Goal: Information Seeking & Learning: Learn about a topic

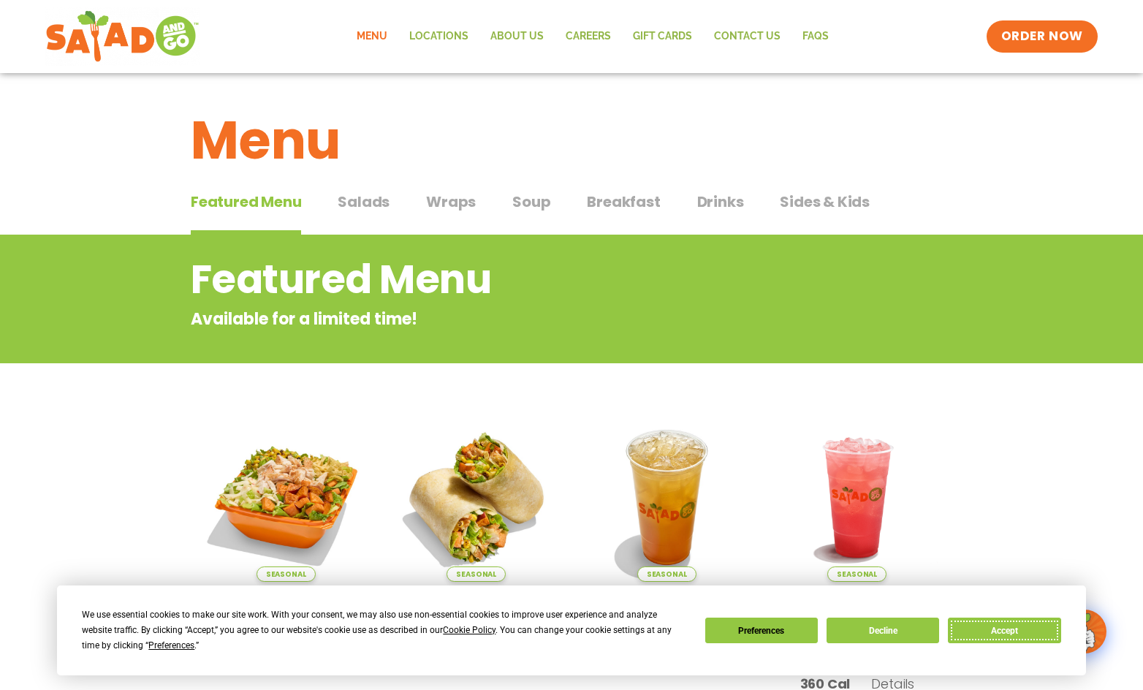
click at [1028, 638] on button "Accept" at bounding box center [1004, 631] width 113 height 26
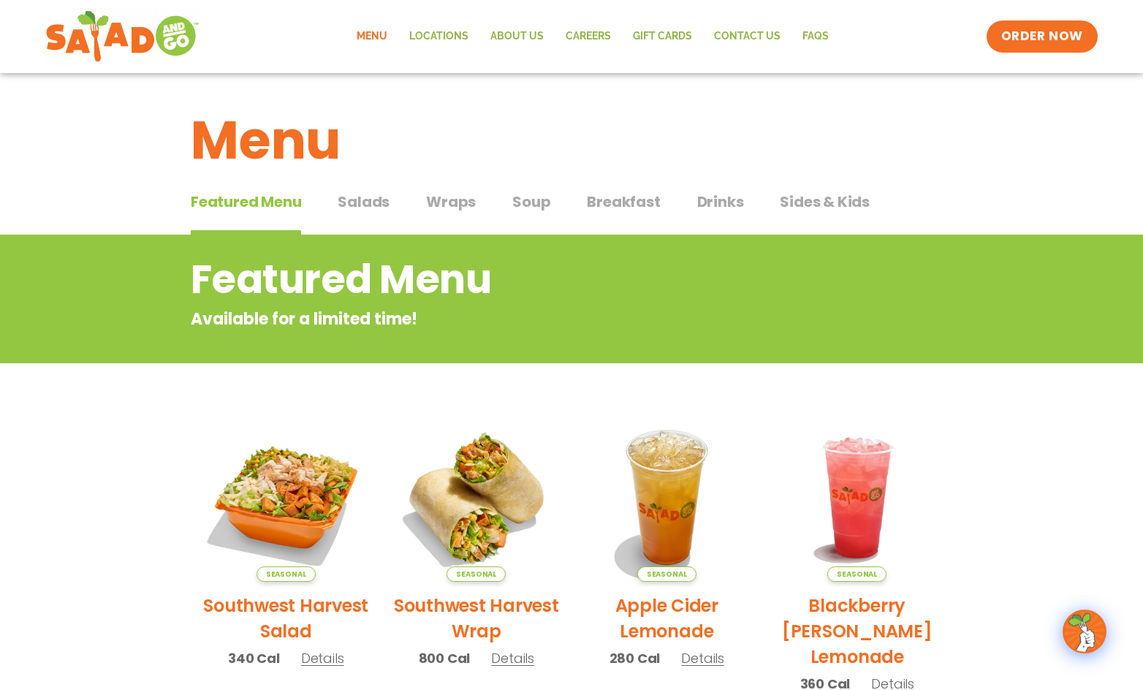
click at [539, 204] on span "Soup" at bounding box center [531, 202] width 38 height 22
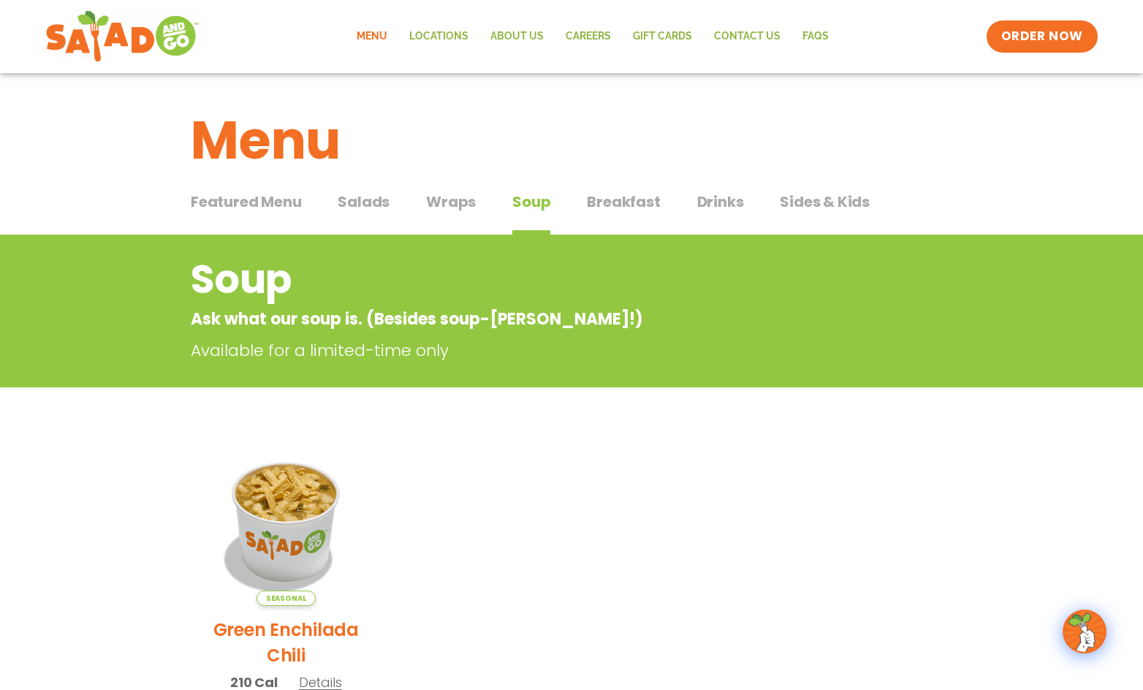
click at [633, 198] on span "Breakfast" at bounding box center [623, 202] width 73 height 22
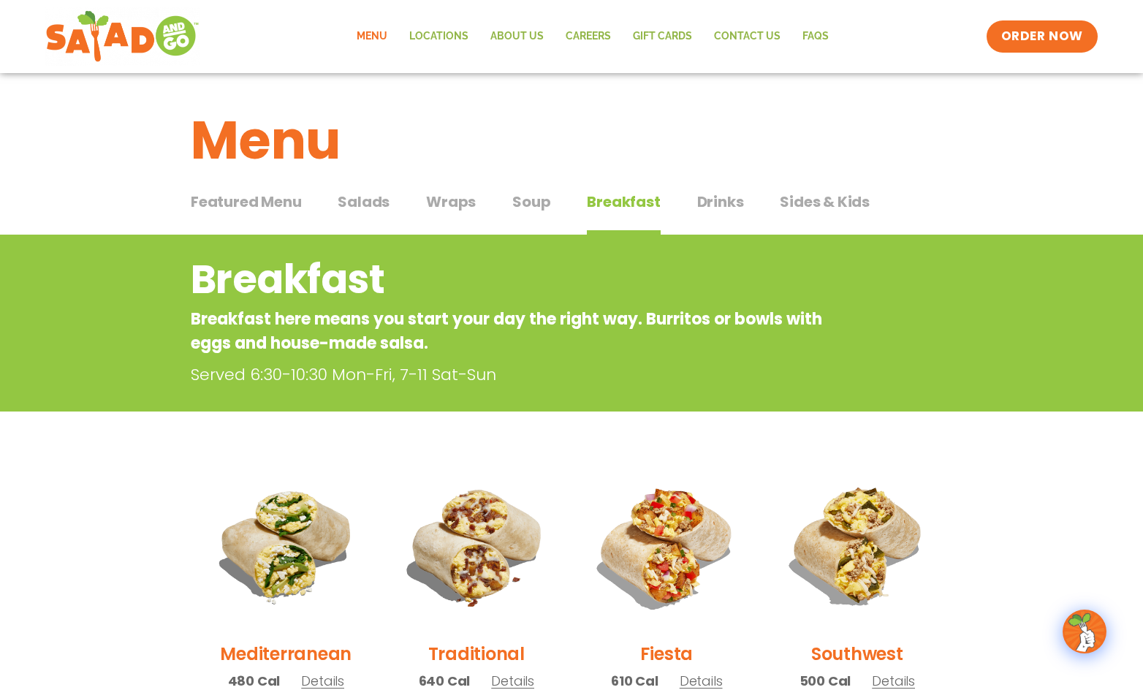
click at [819, 195] on span "Sides & Kids" at bounding box center [825, 202] width 90 height 22
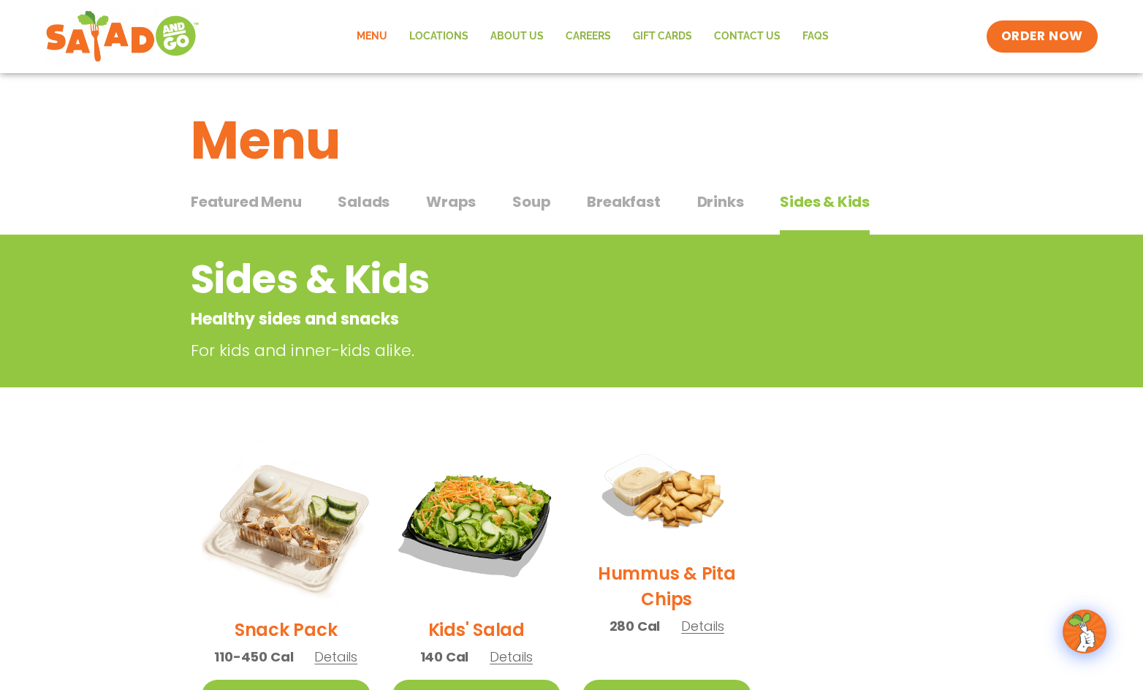
click at [725, 199] on span "Drinks" at bounding box center [720, 202] width 47 height 22
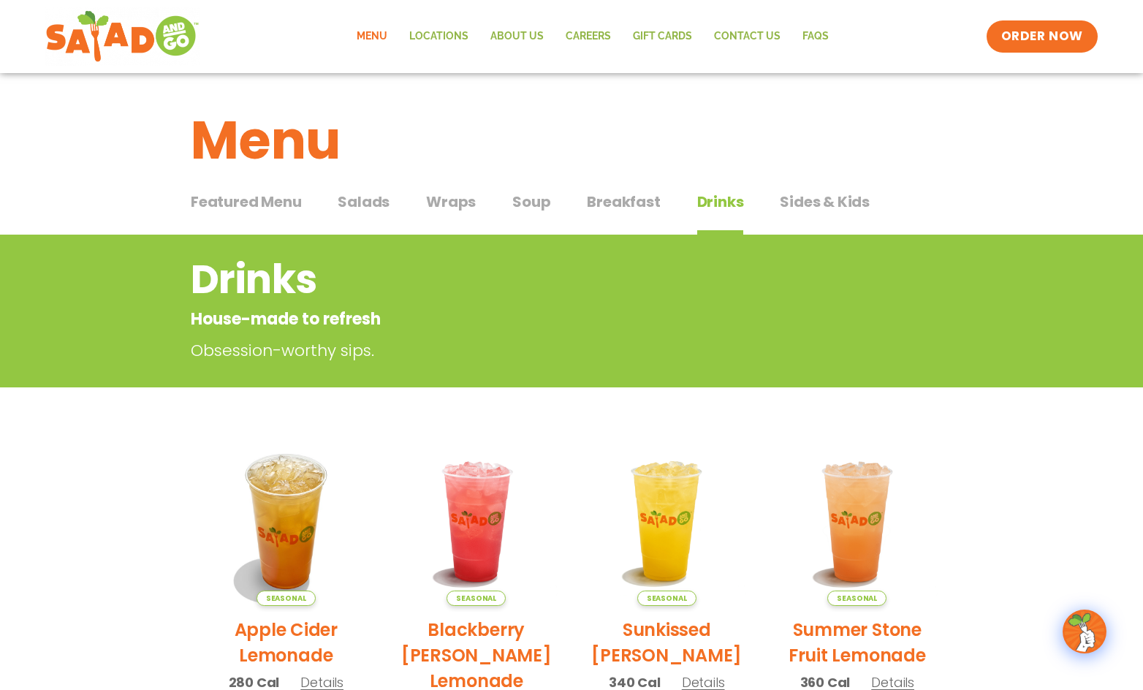
click at [628, 200] on span "Breakfast" at bounding box center [623, 202] width 73 height 22
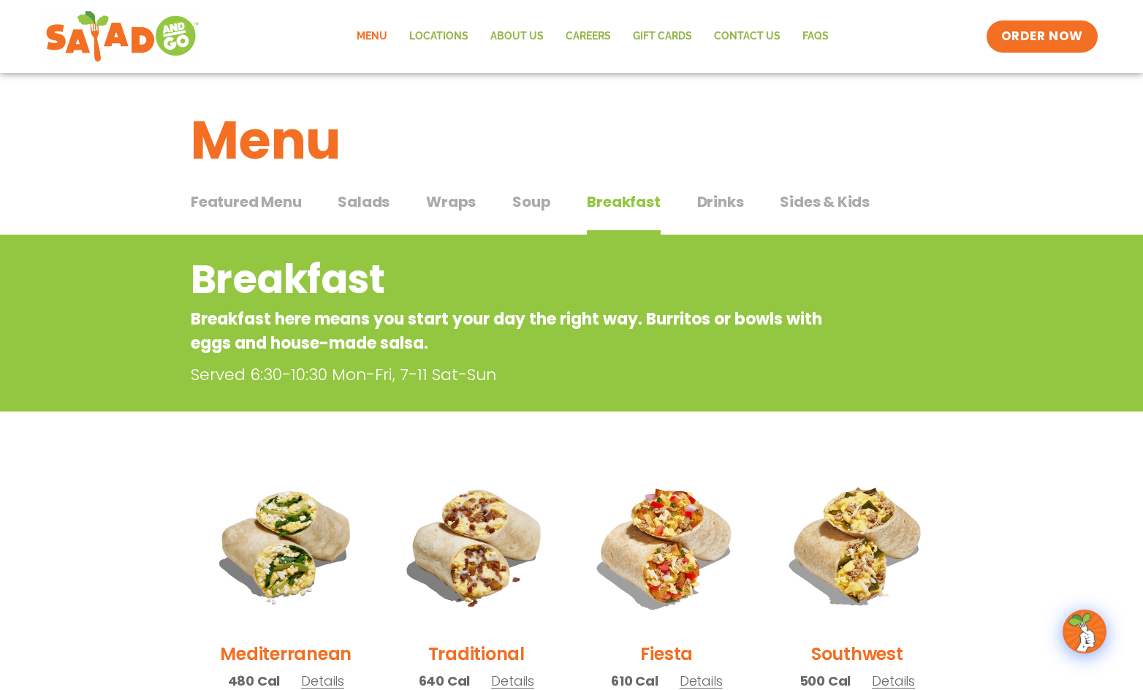
click at [539, 200] on span "Soup" at bounding box center [531, 202] width 38 height 22
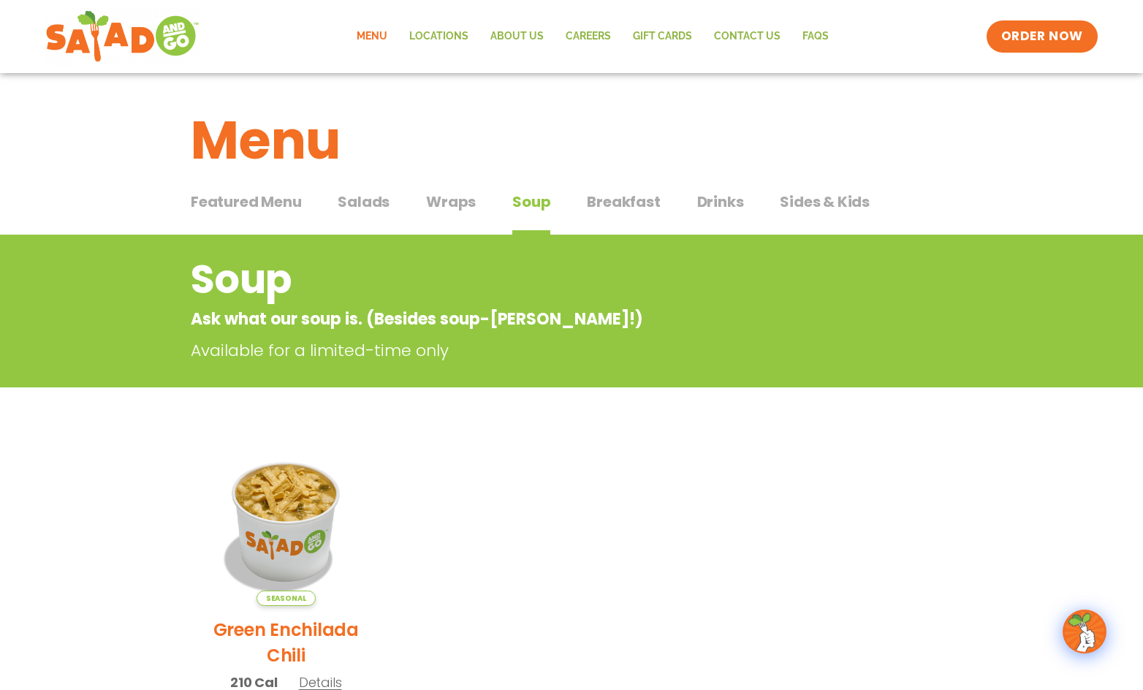
click at [461, 203] on span "Wraps" at bounding box center [451, 202] width 50 height 22
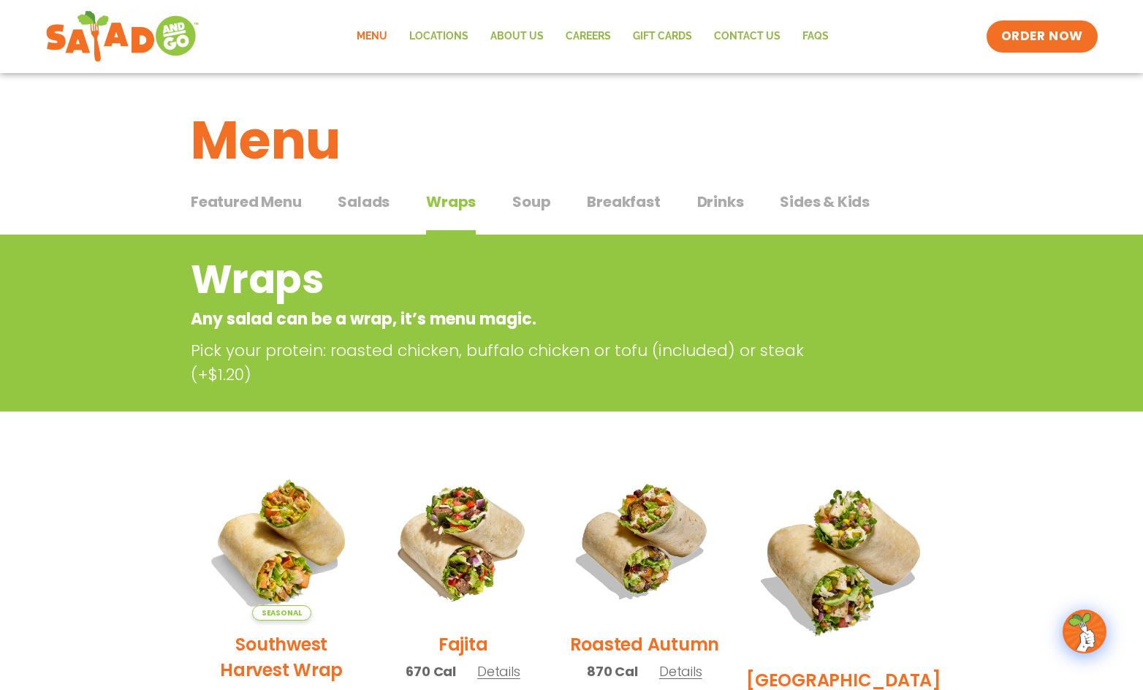
click at [297, 204] on span "Featured Menu" at bounding box center [246, 202] width 110 height 22
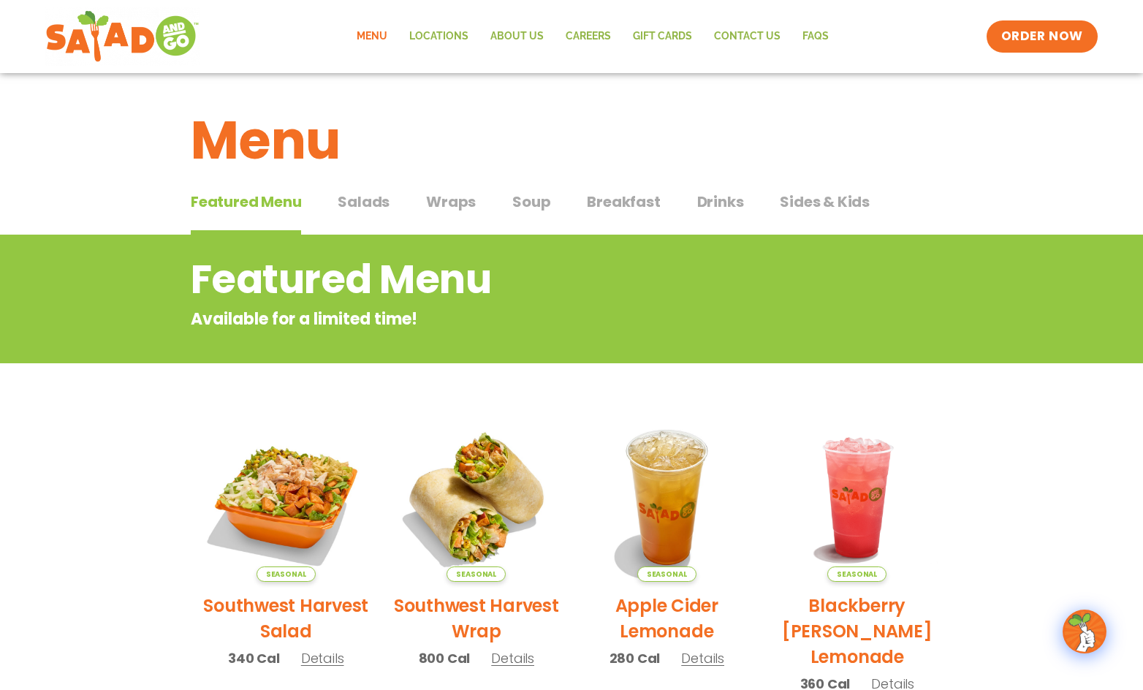
click at [629, 199] on span "Breakfast" at bounding box center [623, 202] width 73 height 22
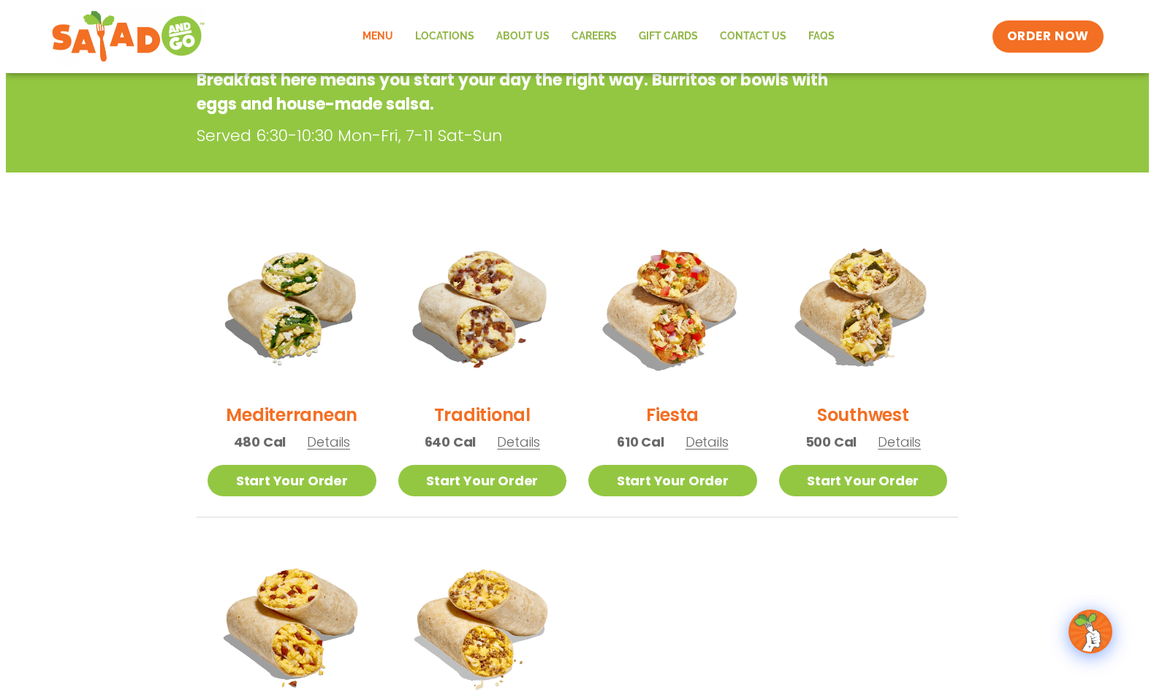
scroll to position [219, 0]
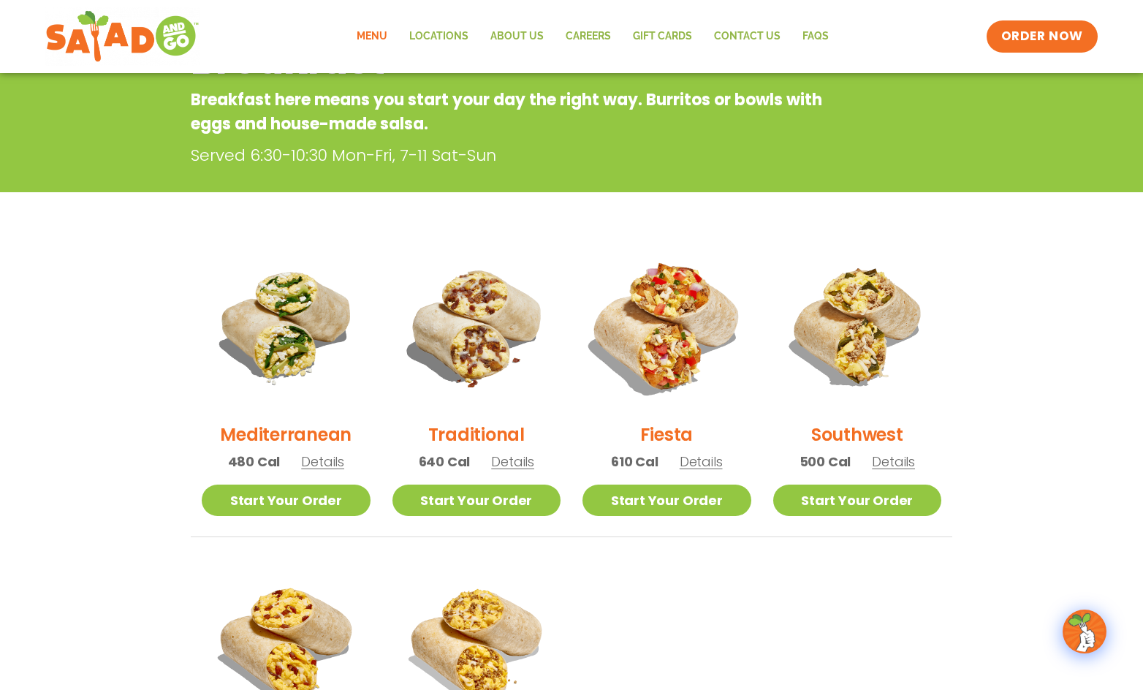
click at [678, 323] on img at bounding box center [667, 326] width 198 height 198
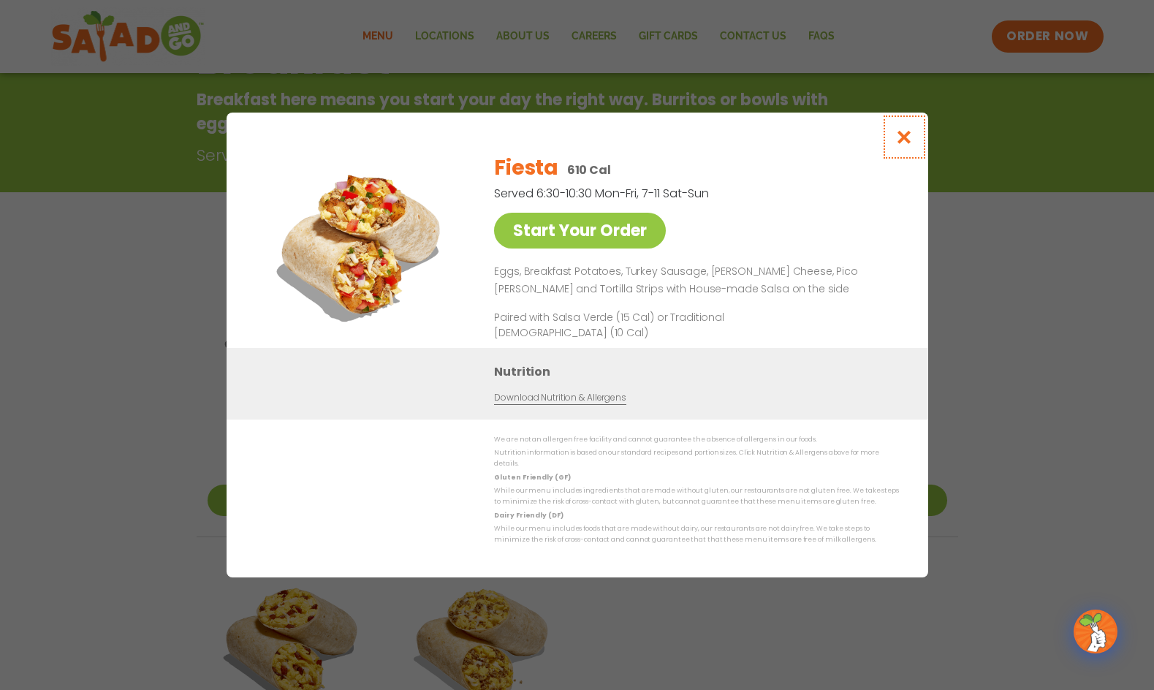
click at [908, 137] on icon "Close modal" at bounding box center [904, 136] width 18 height 15
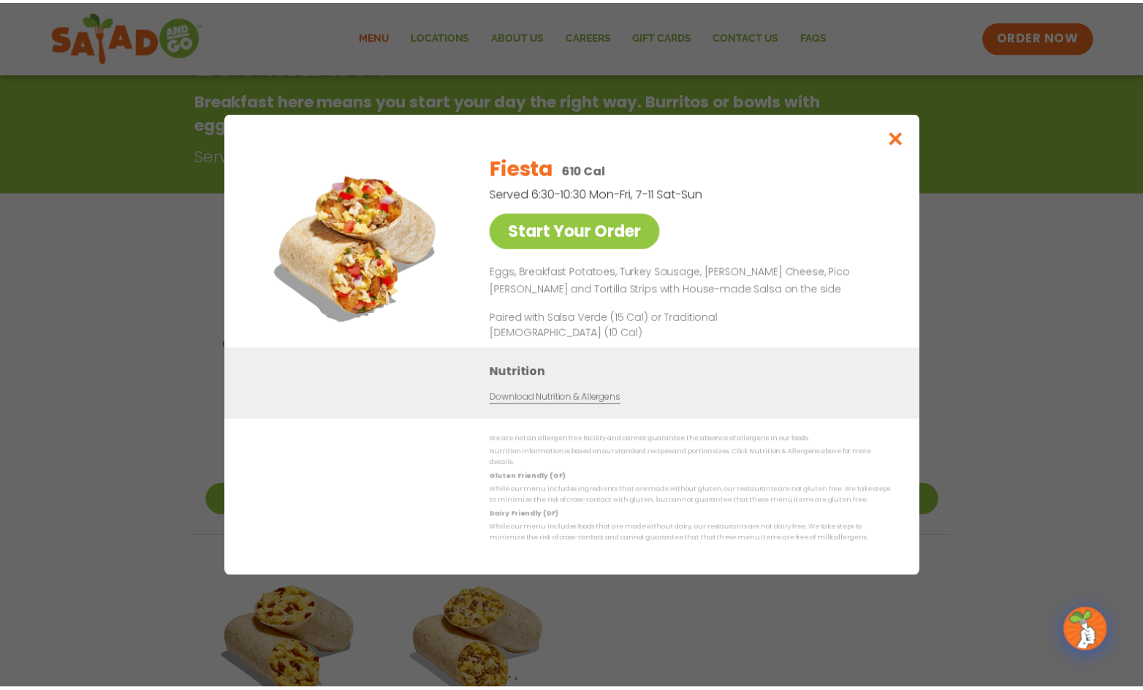
scroll to position [235, 0]
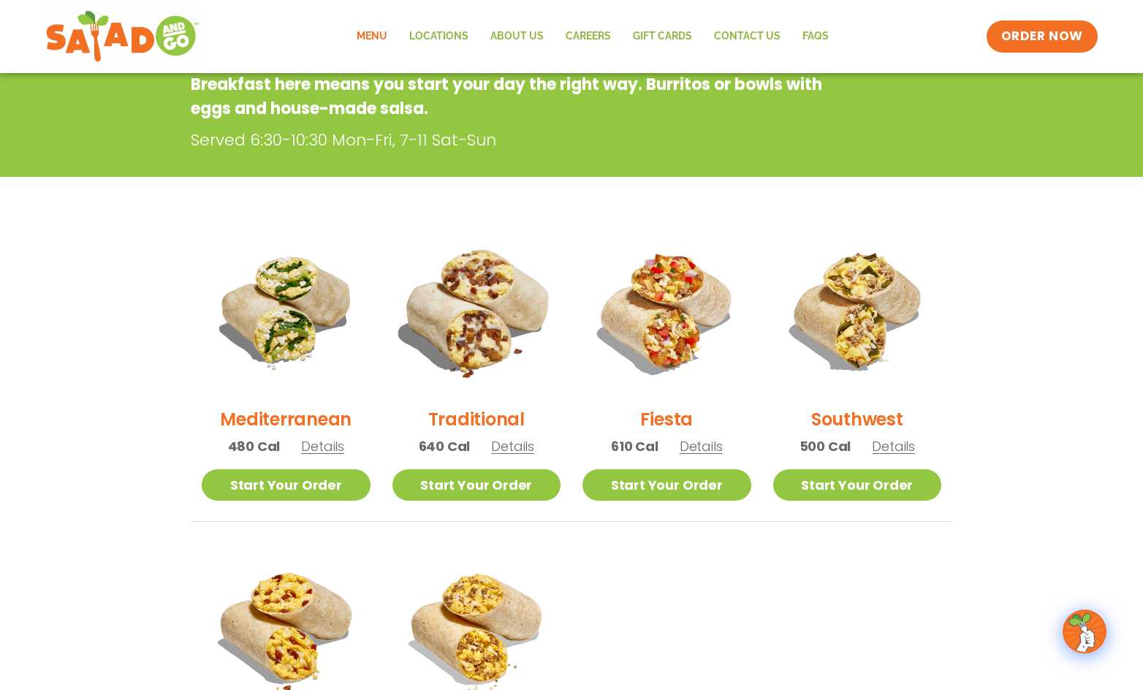
click at [496, 311] on img at bounding box center [476, 311] width 198 height 198
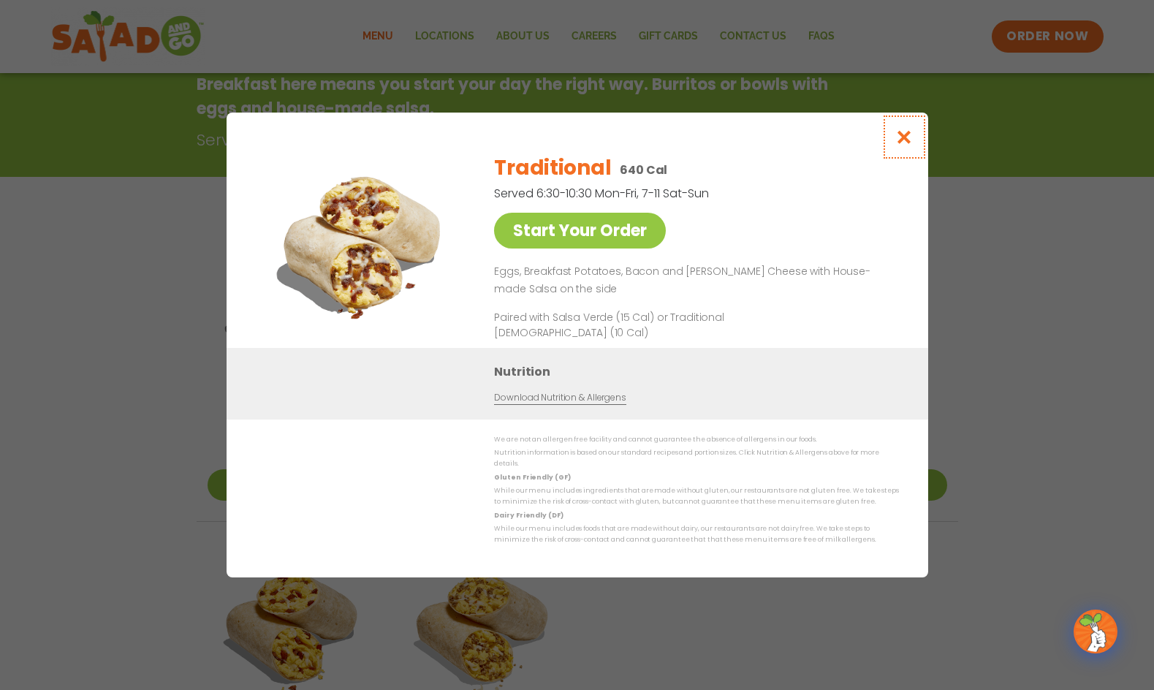
click at [919, 137] on button "Close modal" at bounding box center [904, 137] width 48 height 49
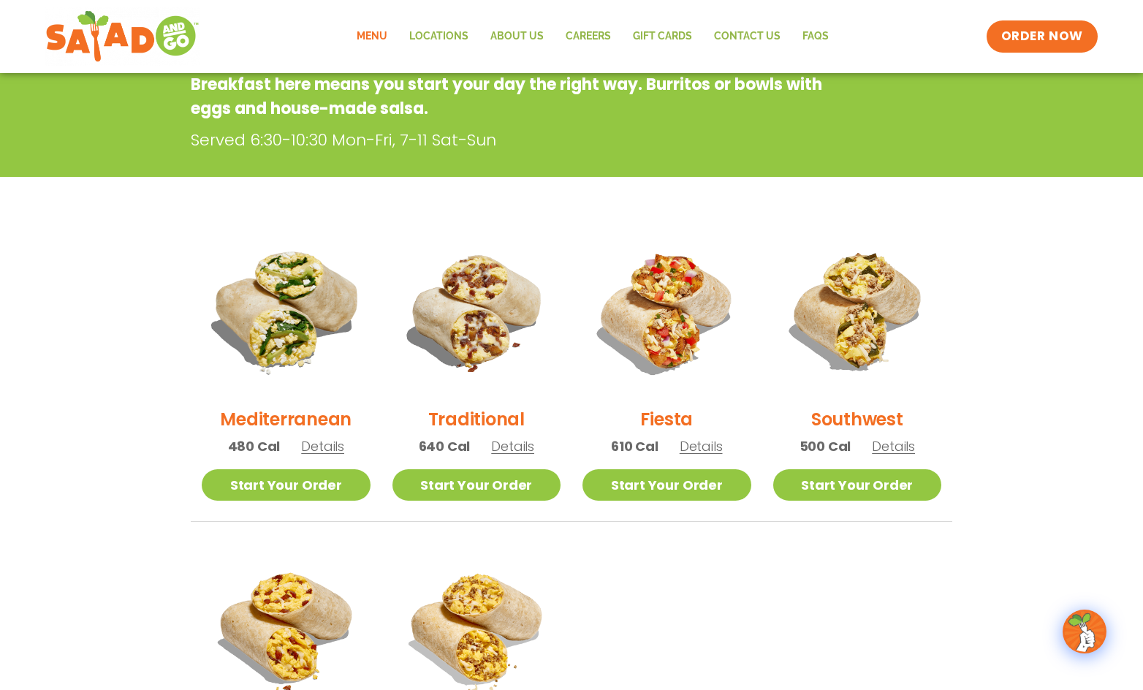
click at [242, 310] on img at bounding box center [286, 311] width 198 height 198
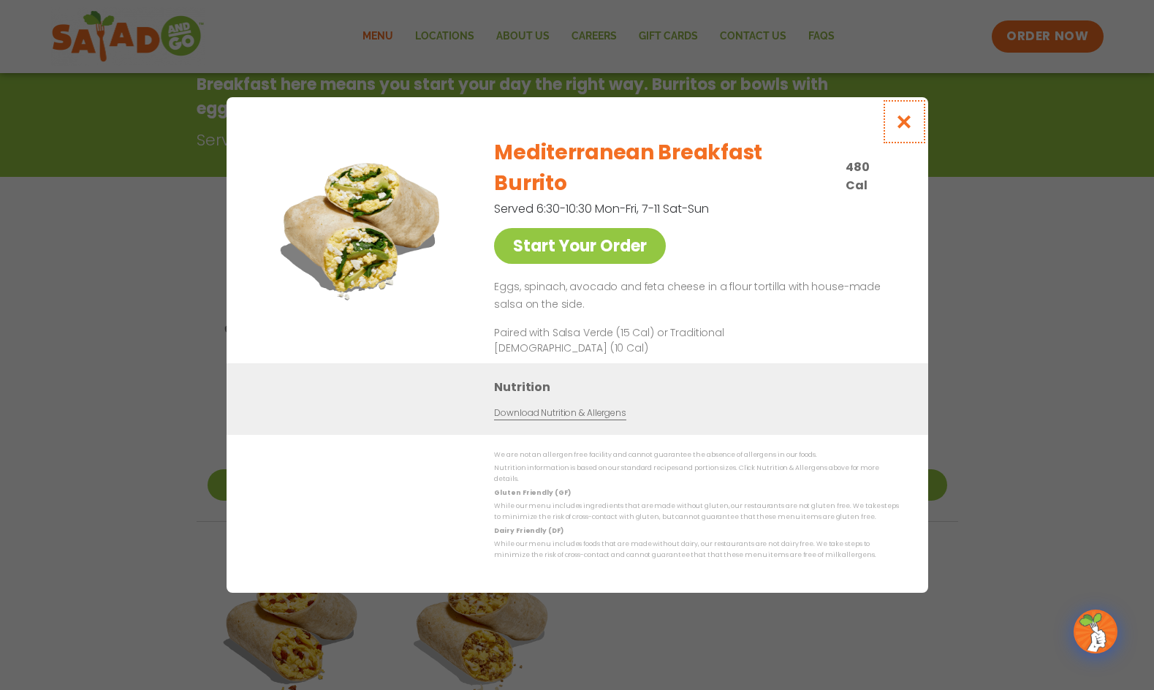
click at [914, 138] on button "Close modal" at bounding box center [904, 121] width 48 height 49
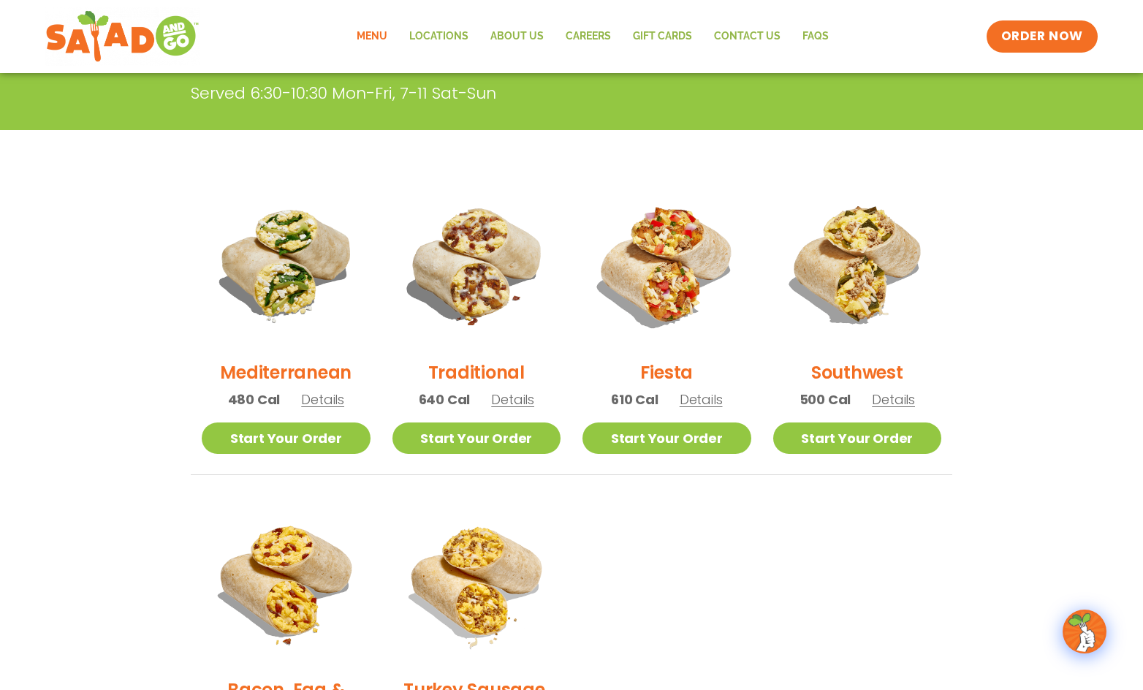
scroll to position [308, 0]
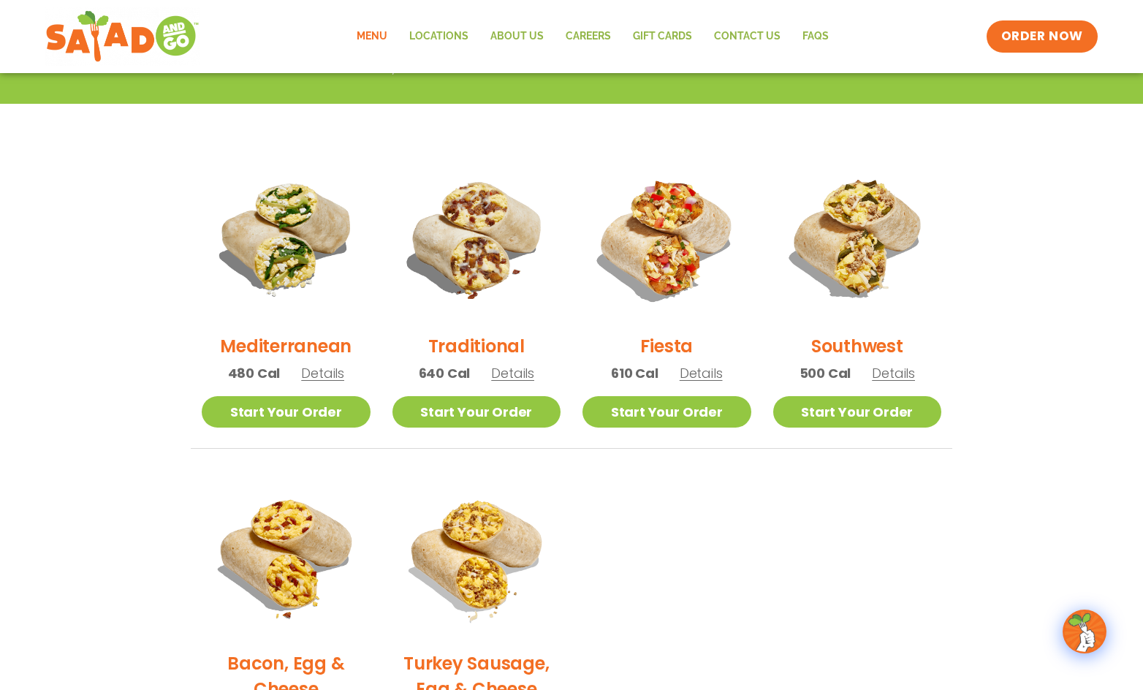
click at [901, 376] on span "Details" at bounding box center [893, 373] width 43 height 18
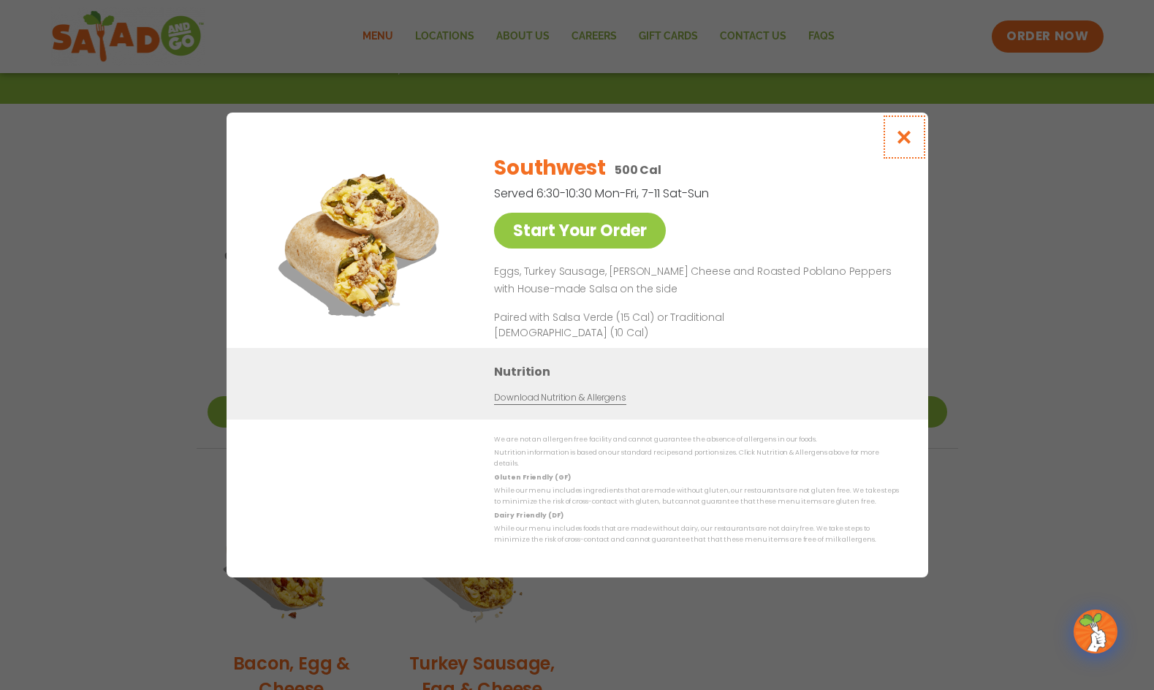
click at [911, 139] on icon "Close modal" at bounding box center [904, 136] width 18 height 15
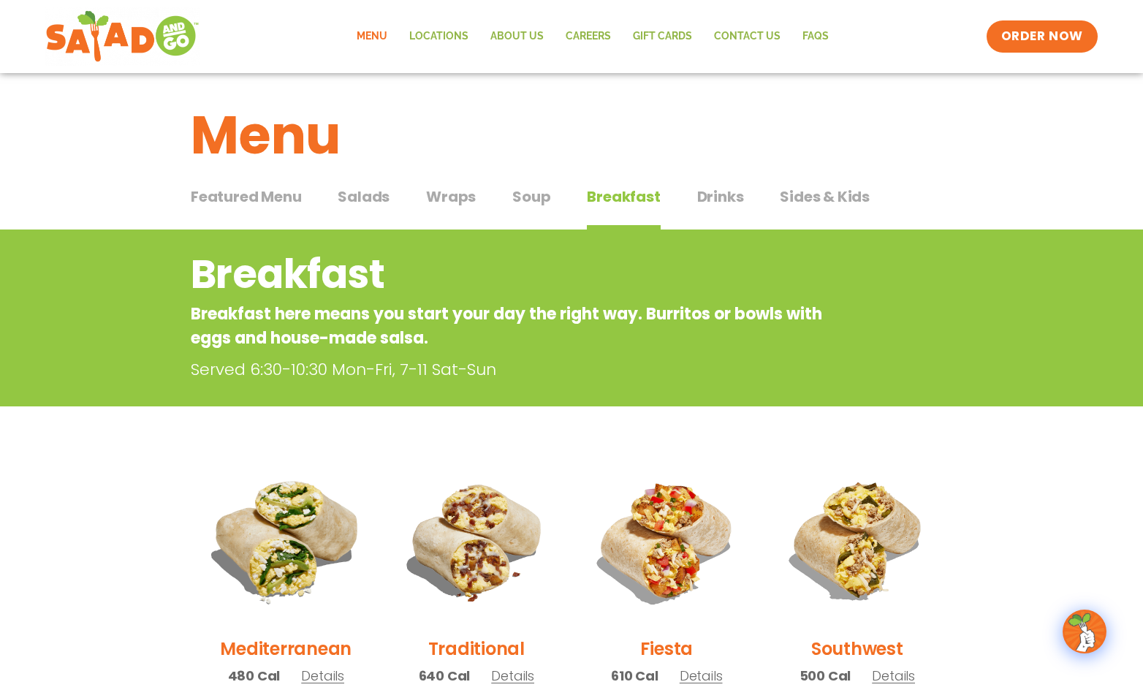
scroll to position [0, 0]
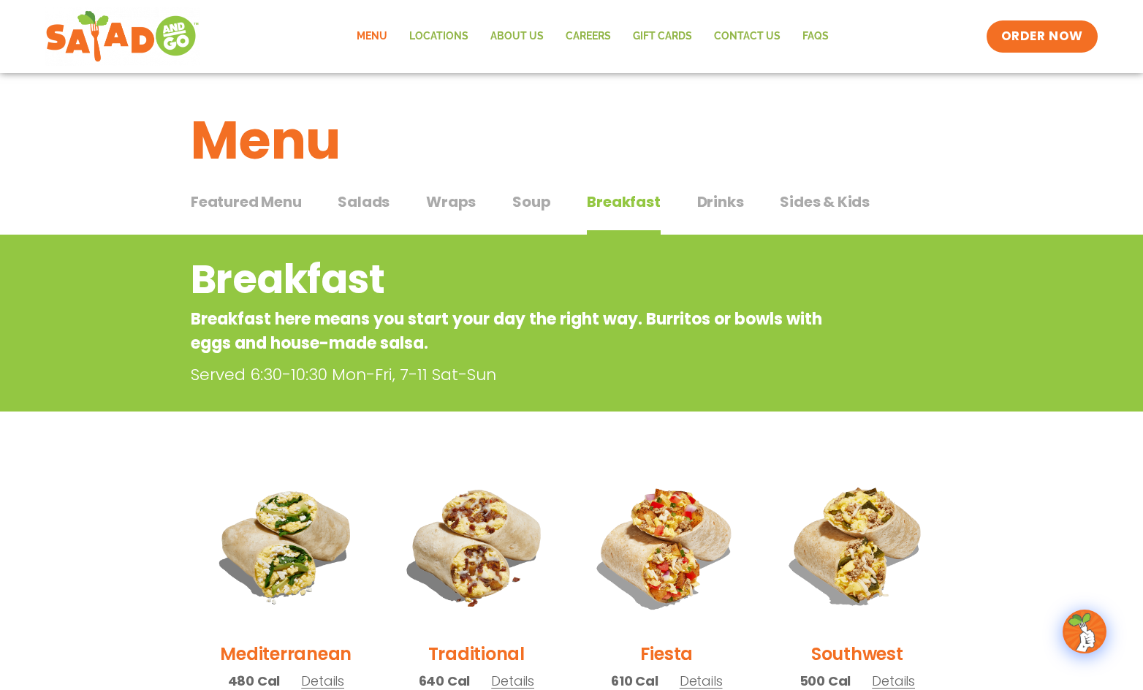
click at [260, 204] on span "Featured Menu" at bounding box center [246, 202] width 110 height 22
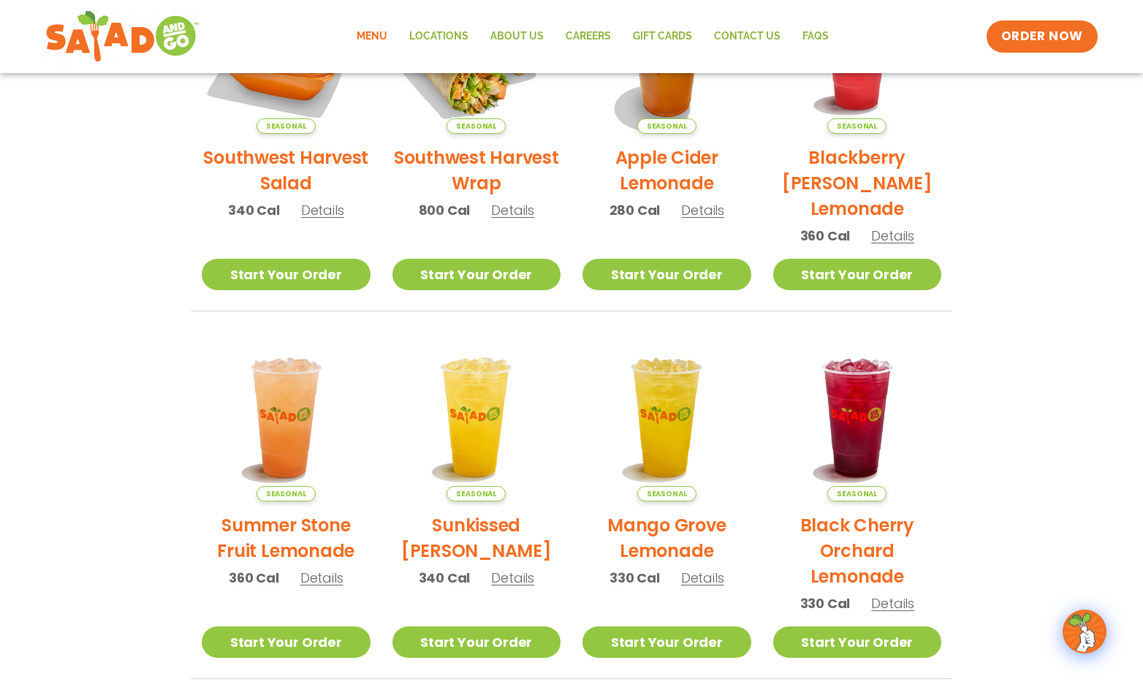
scroll to position [439, 0]
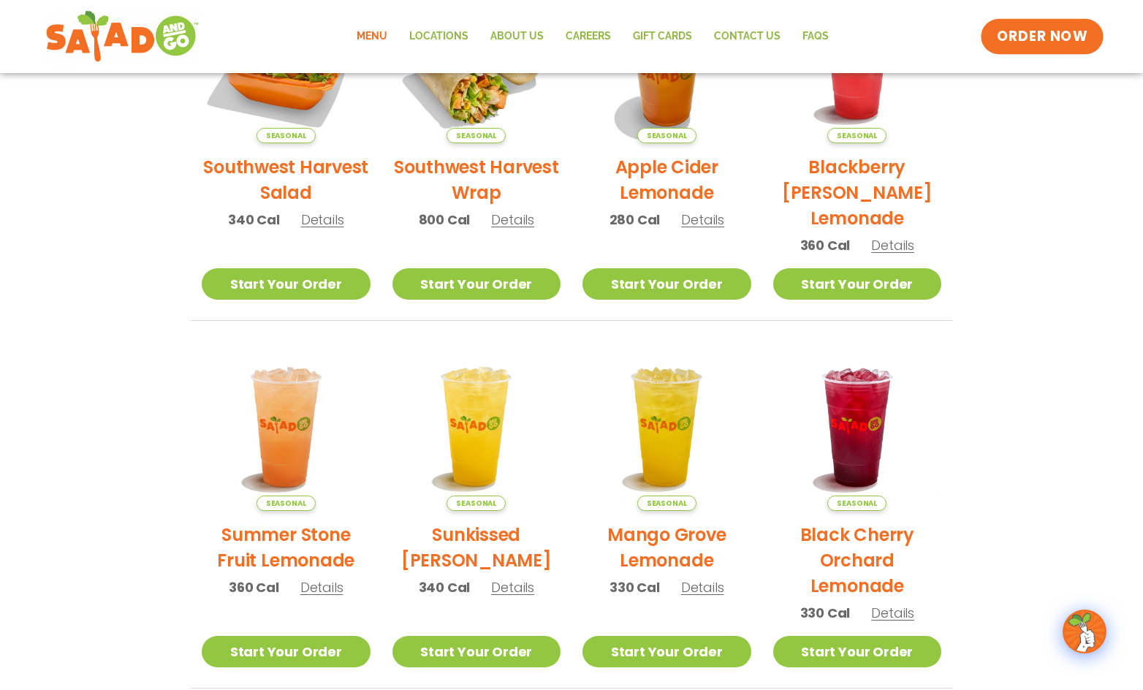
click at [1058, 37] on span "ORDER NOW" at bounding box center [1042, 36] width 91 height 19
